Goal: Navigation & Orientation: Find specific page/section

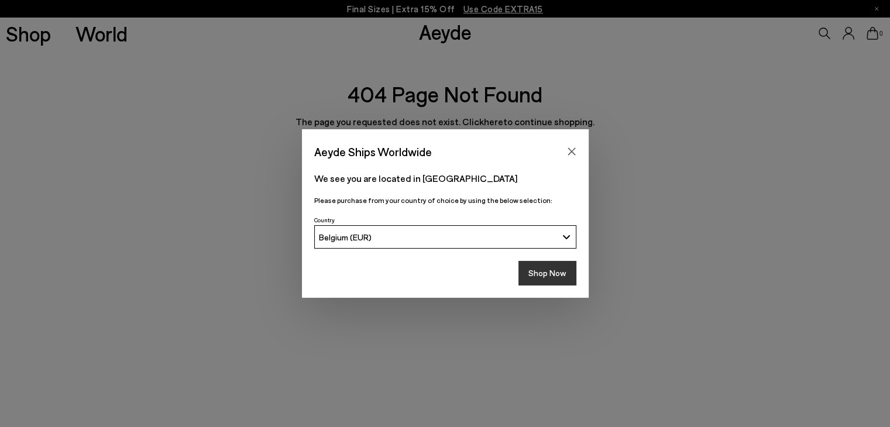
click at [550, 275] on button "Shop Now" at bounding box center [548, 273] width 58 height 25
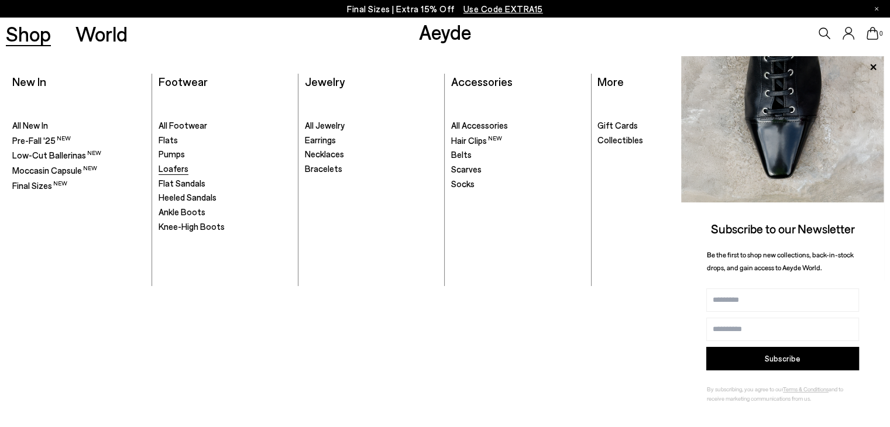
click at [179, 169] on span "Loafers" at bounding box center [174, 168] width 30 height 11
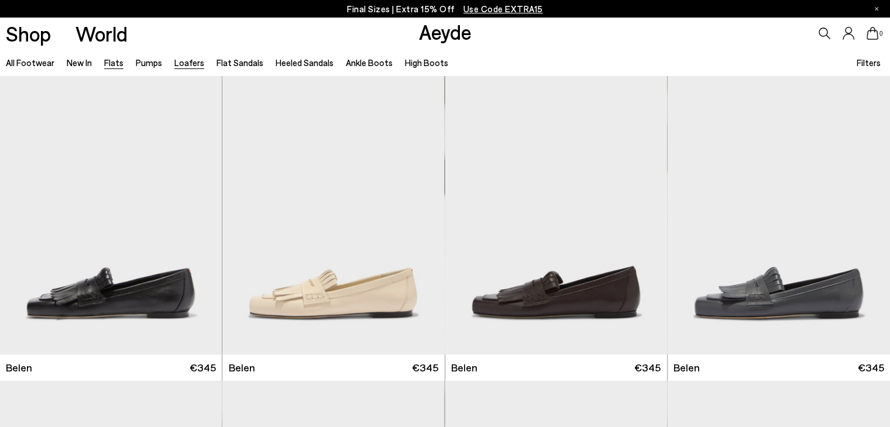
click at [104, 59] on link "Flats" at bounding box center [113, 62] width 19 height 11
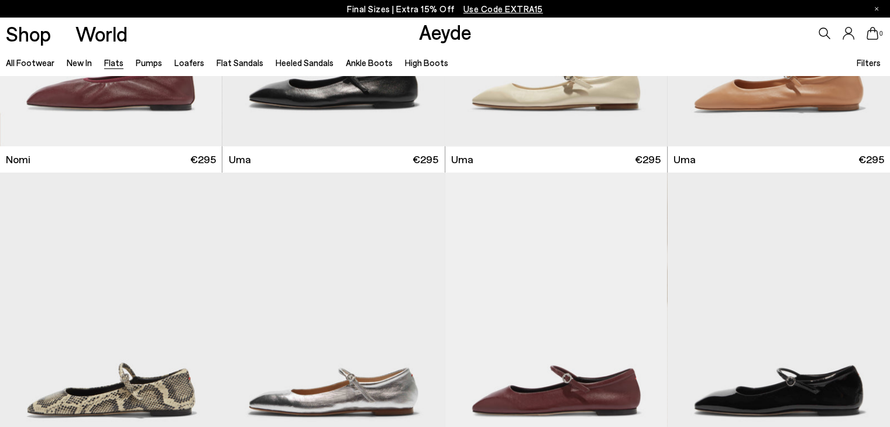
scroll to position [819, 0]
